Goal: Browse casually

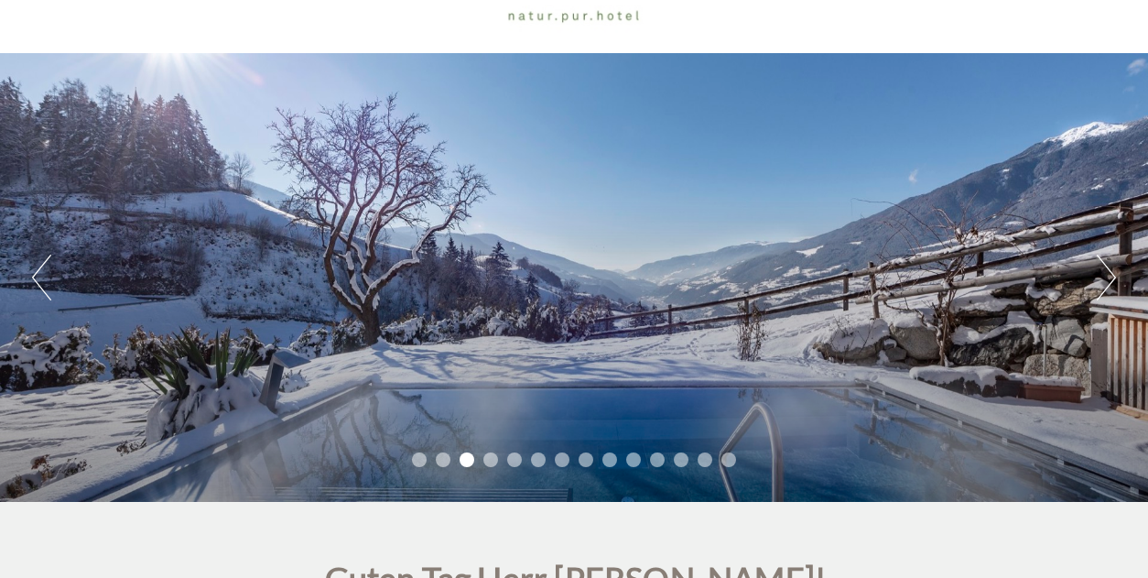
scroll to position [117, 0]
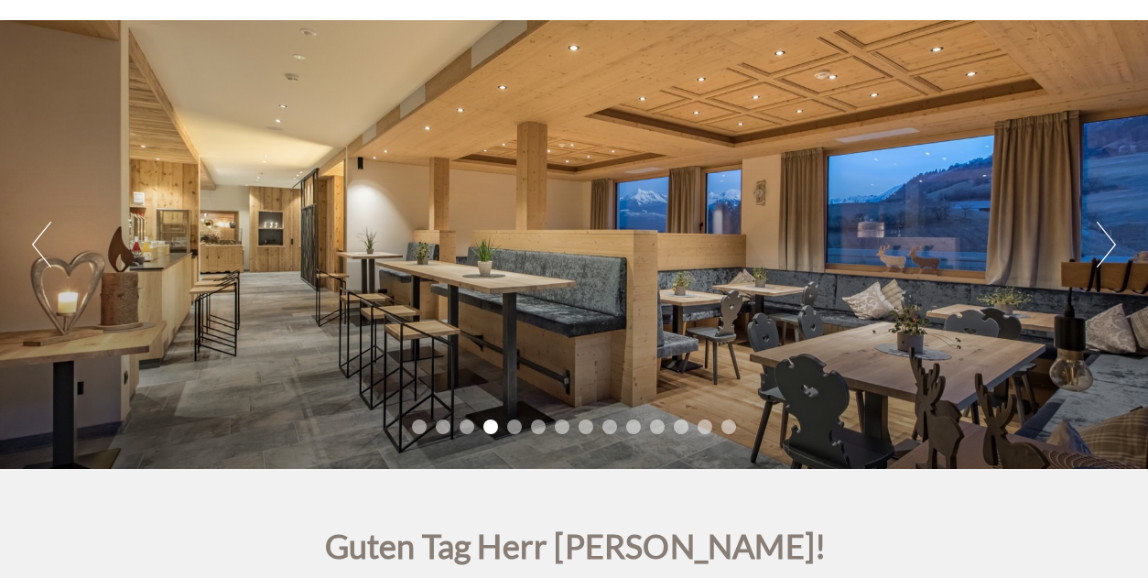
click at [1105, 242] on button "Next" at bounding box center [1106, 245] width 19 height 46
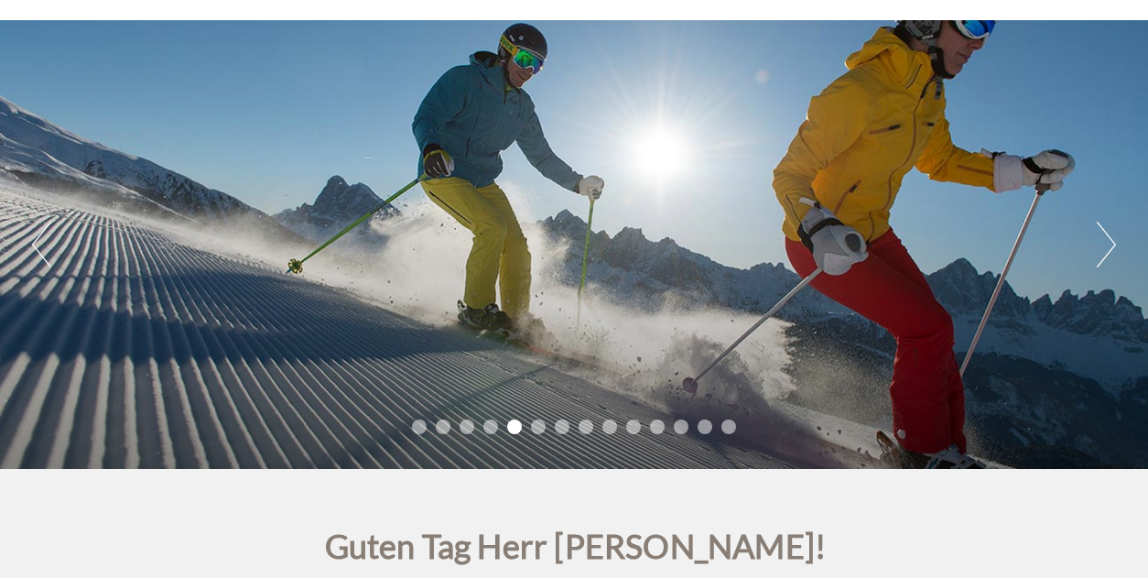
click at [1105, 242] on button "Next" at bounding box center [1106, 245] width 19 height 46
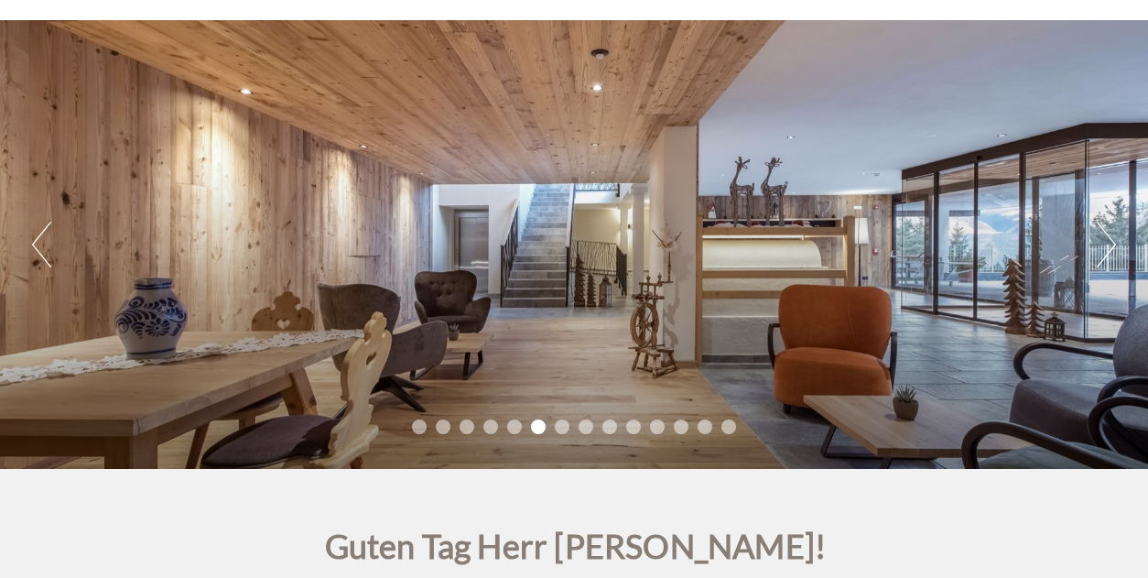
click at [1105, 242] on button "Next" at bounding box center [1106, 245] width 19 height 46
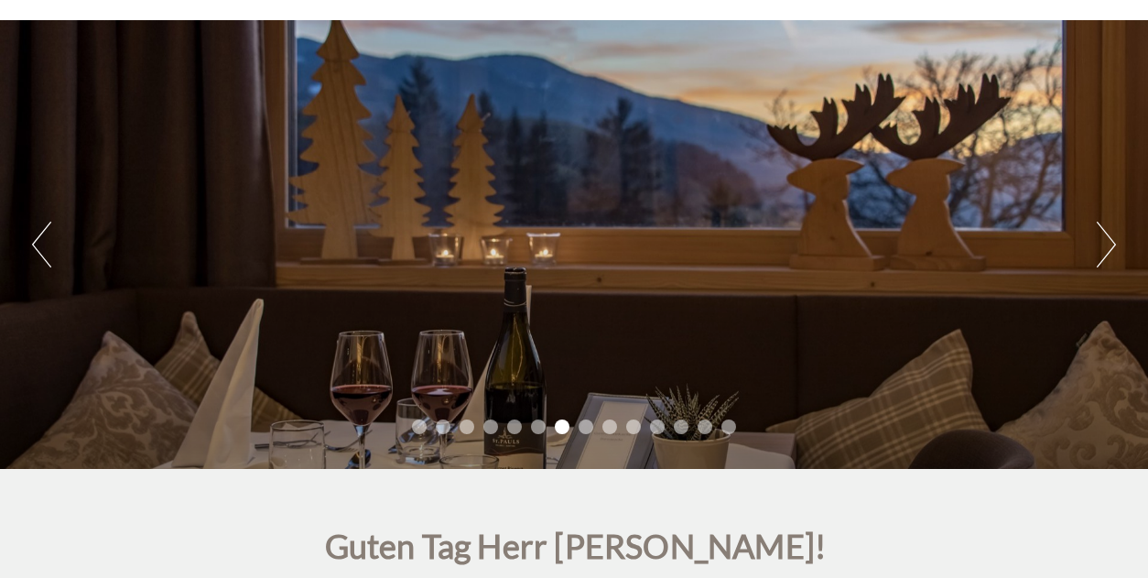
click at [1105, 242] on button "Next" at bounding box center [1106, 245] width 19 height 46
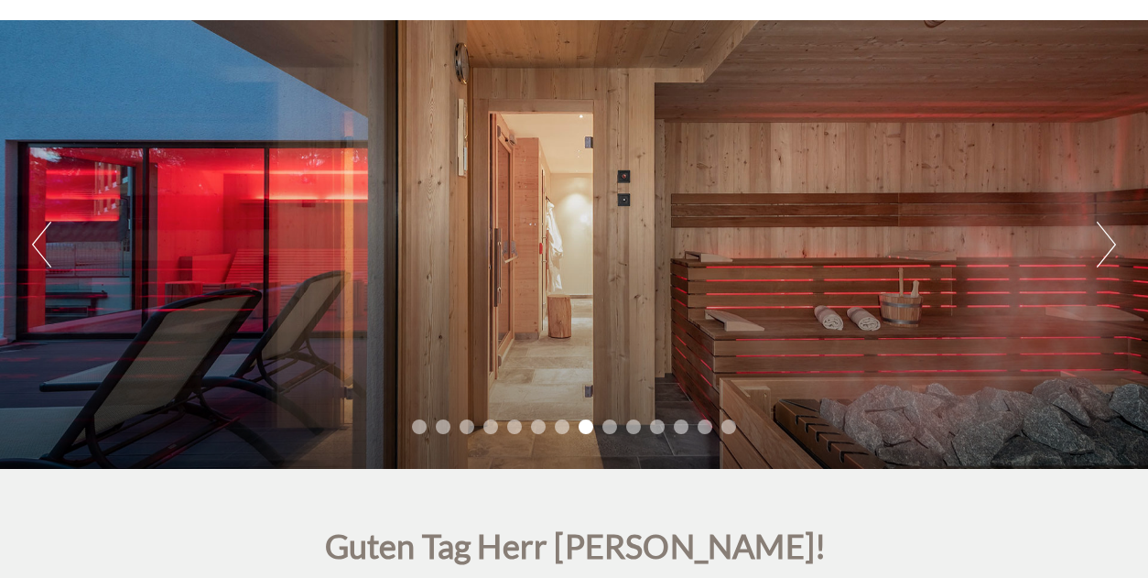
click at [1105, 242] on button "Next" at bounding box center [1106, 245] width 19 height 46
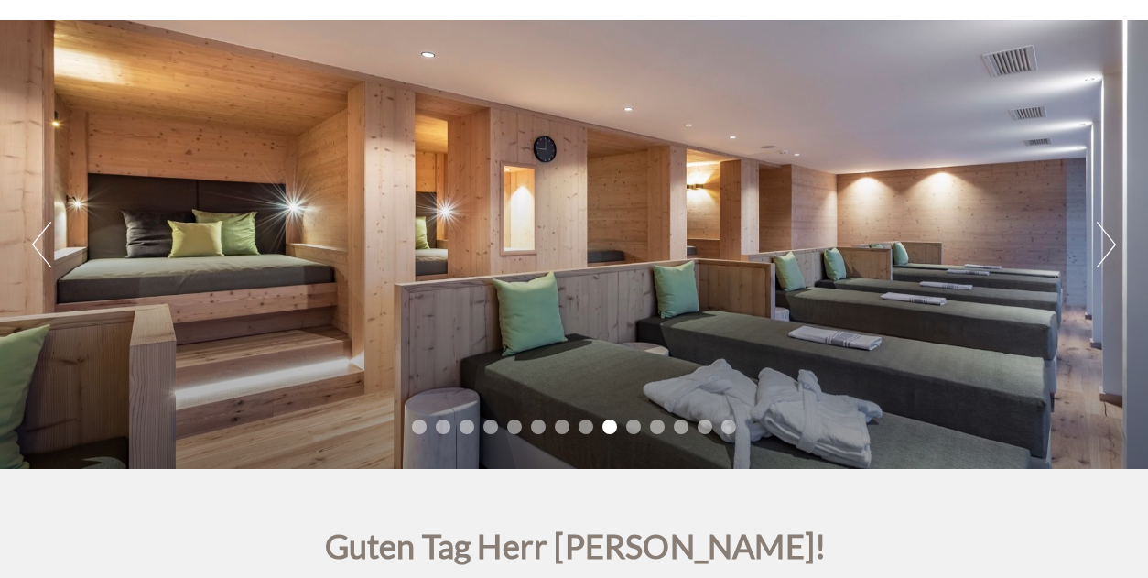
click at [1105, 242] on button "Next" at bounding box center [1106, 245] width 19 height 46
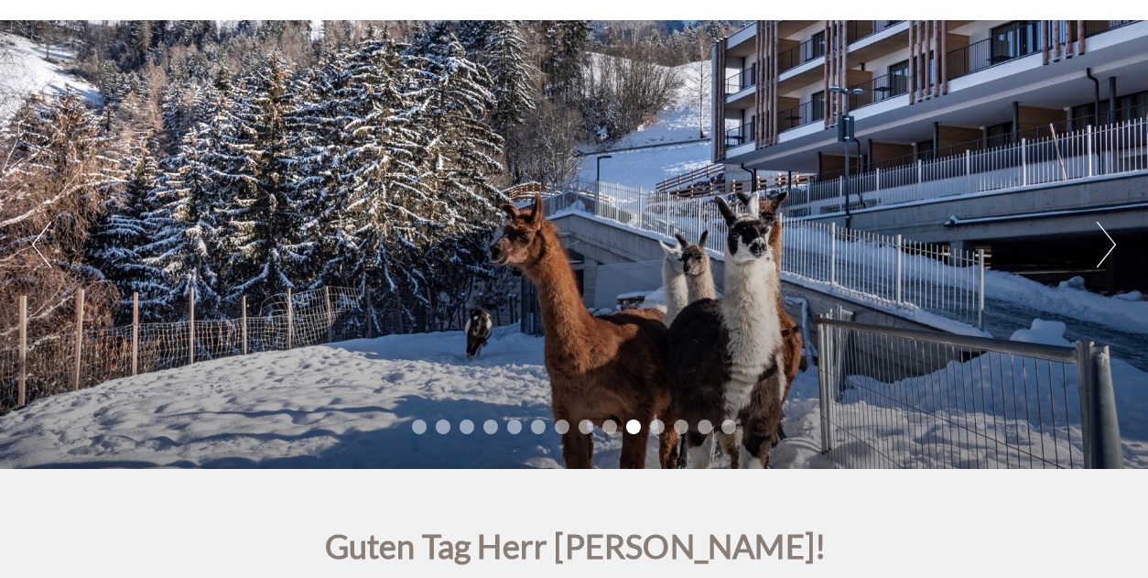
click at [1105, 242] on button "Next" at bounding box center [1106, 245] width 19 height 46
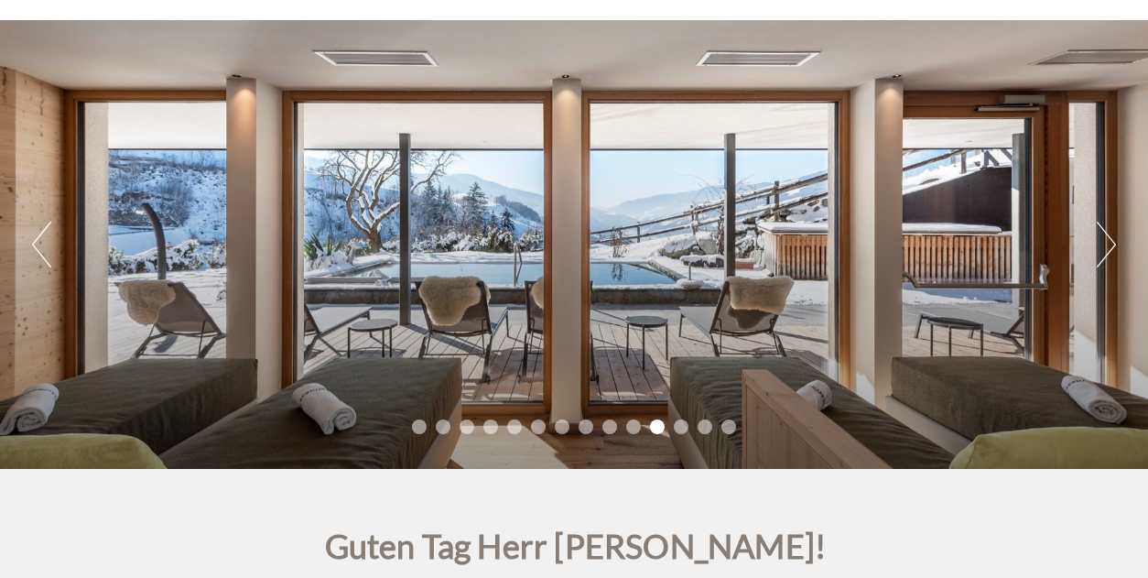
click at [1105, 242] on button "Next" at bounding box center [1106, 245] width 19 height 46
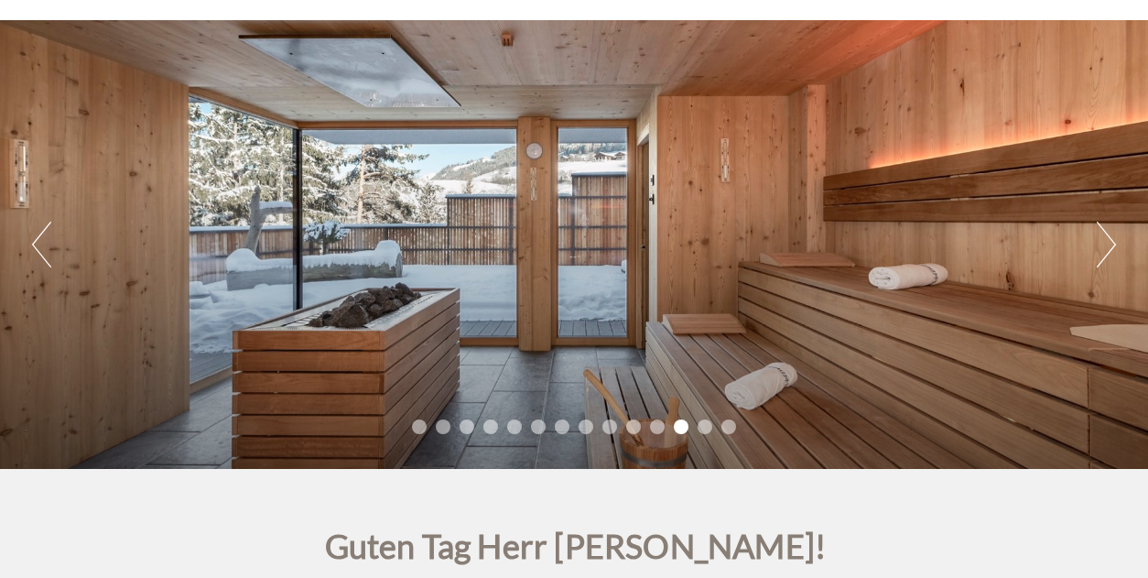
click at [1105, 242] on button "Next" at bounding box center [1106, 245] width 19 height 46
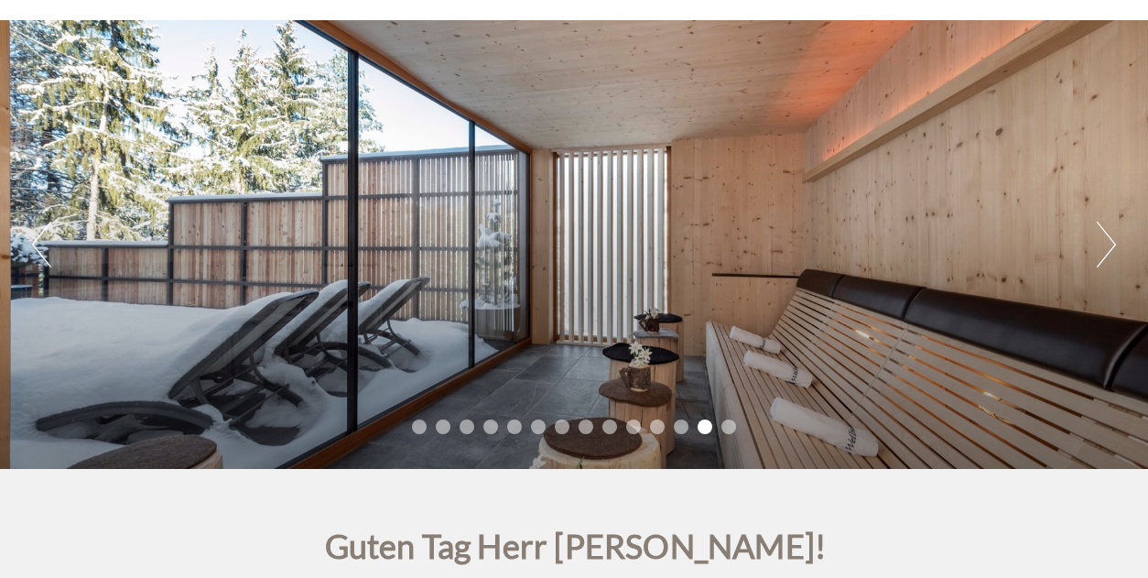
click at [1105, 242] on button "Next" at bounding box center [1106, 245] width 19 height 46
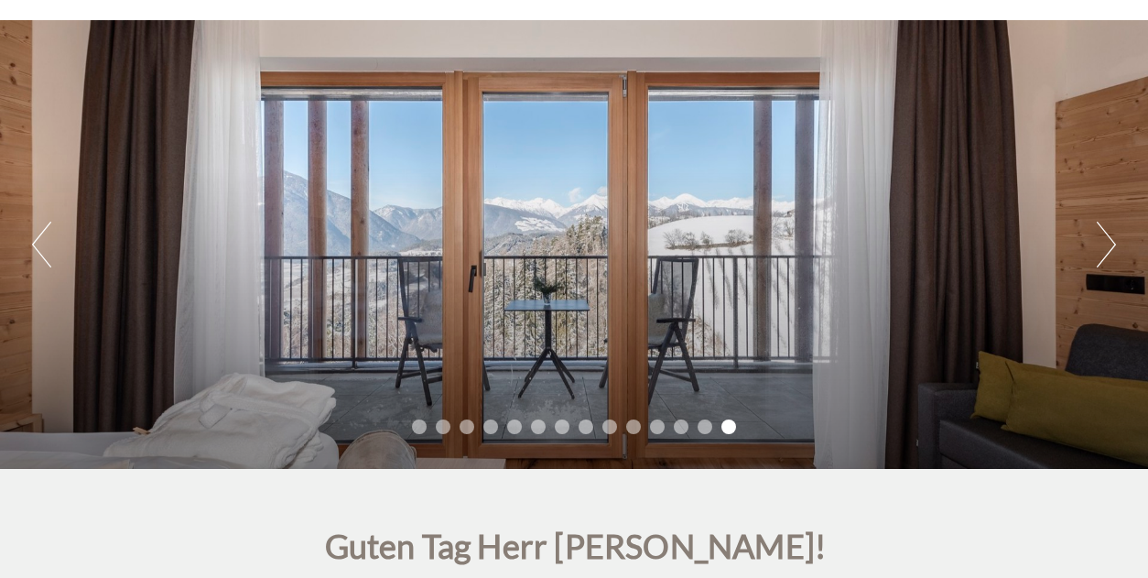
click at [1105, 242] on button "Next" at bounding box center [1106, 245] width 19 height 46
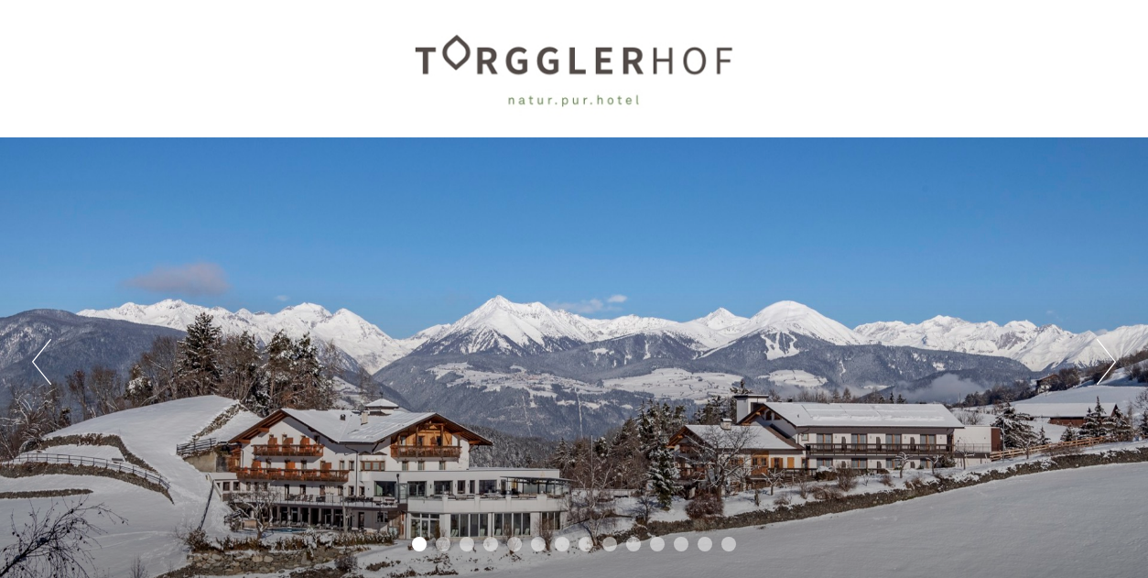
scroll to position [0, 0]
